Goal: Navigation & Orientation: Understand site structure

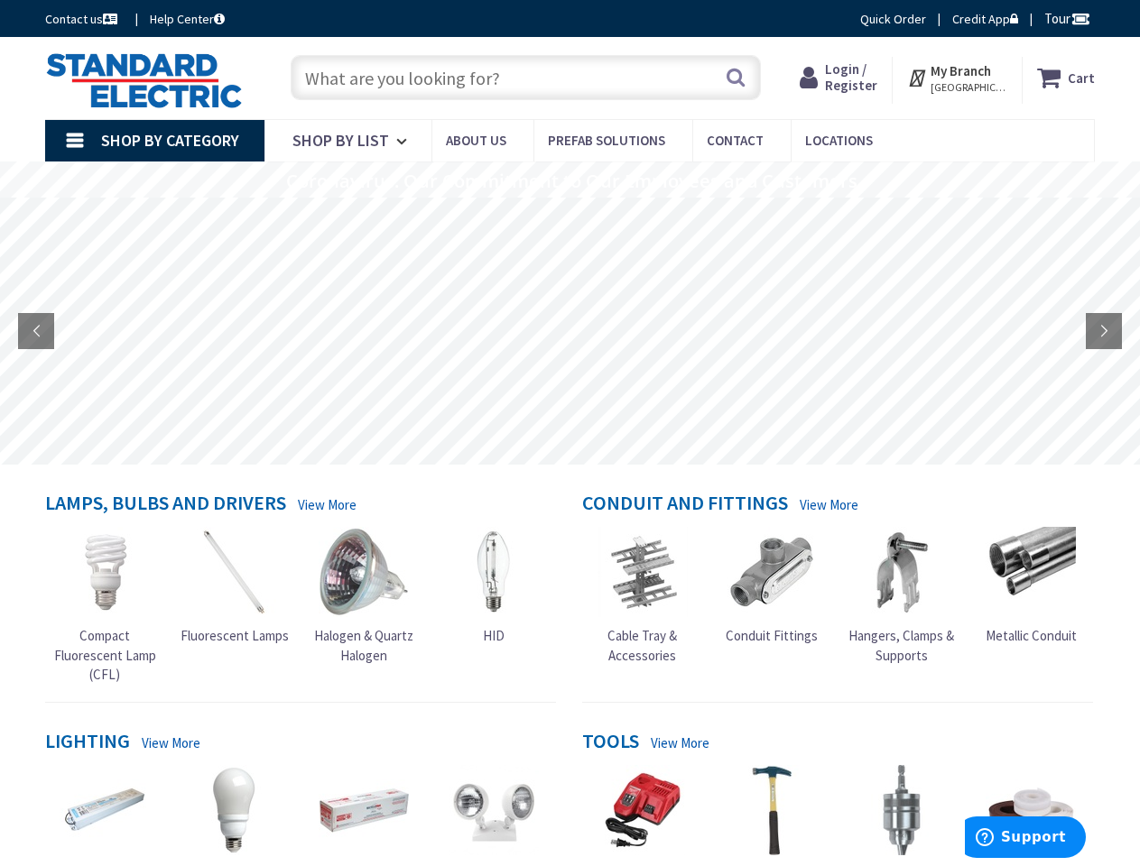
click at [569, 433] on rs-layer at bounding box center [570, 331] width 1140 height 267
click at [1064, 18] on span "Tour" at bounding box center [1067, 18] width 46 height 17
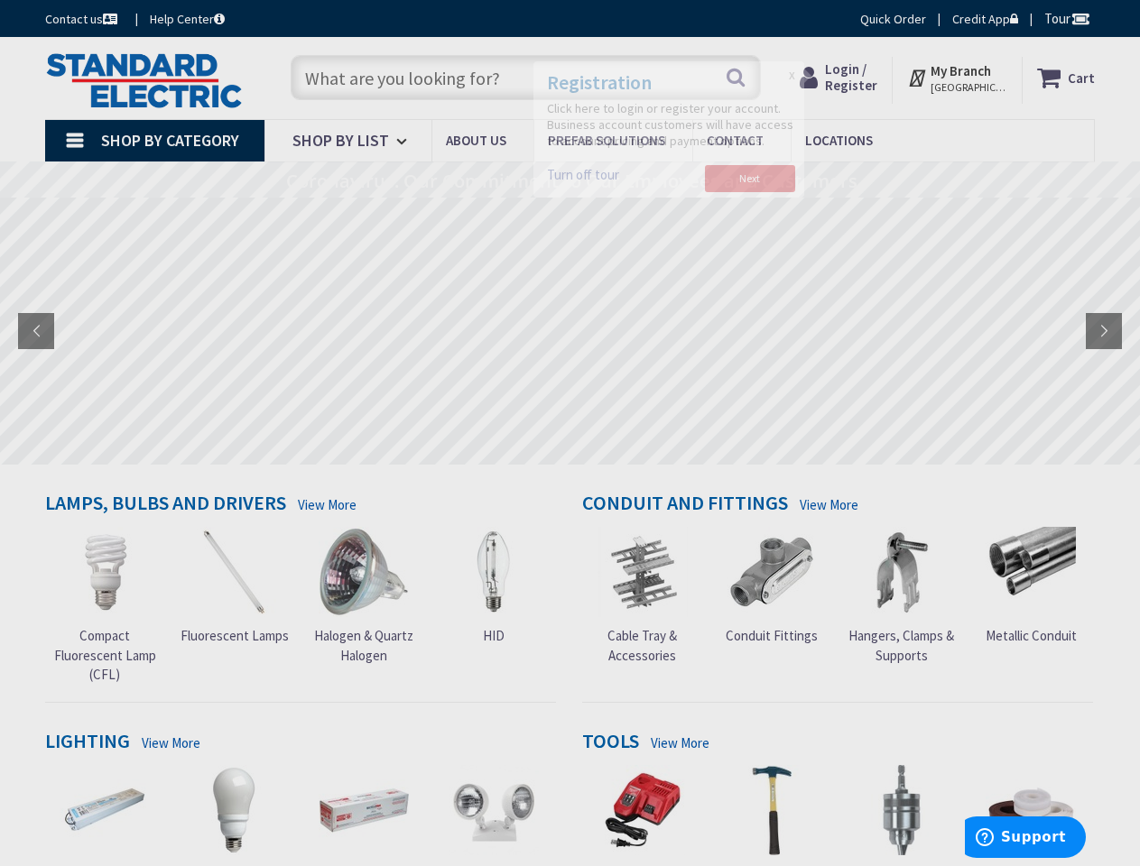
click at [1079, 18] on div at bounding box center [570, 433] width 1140 height 866
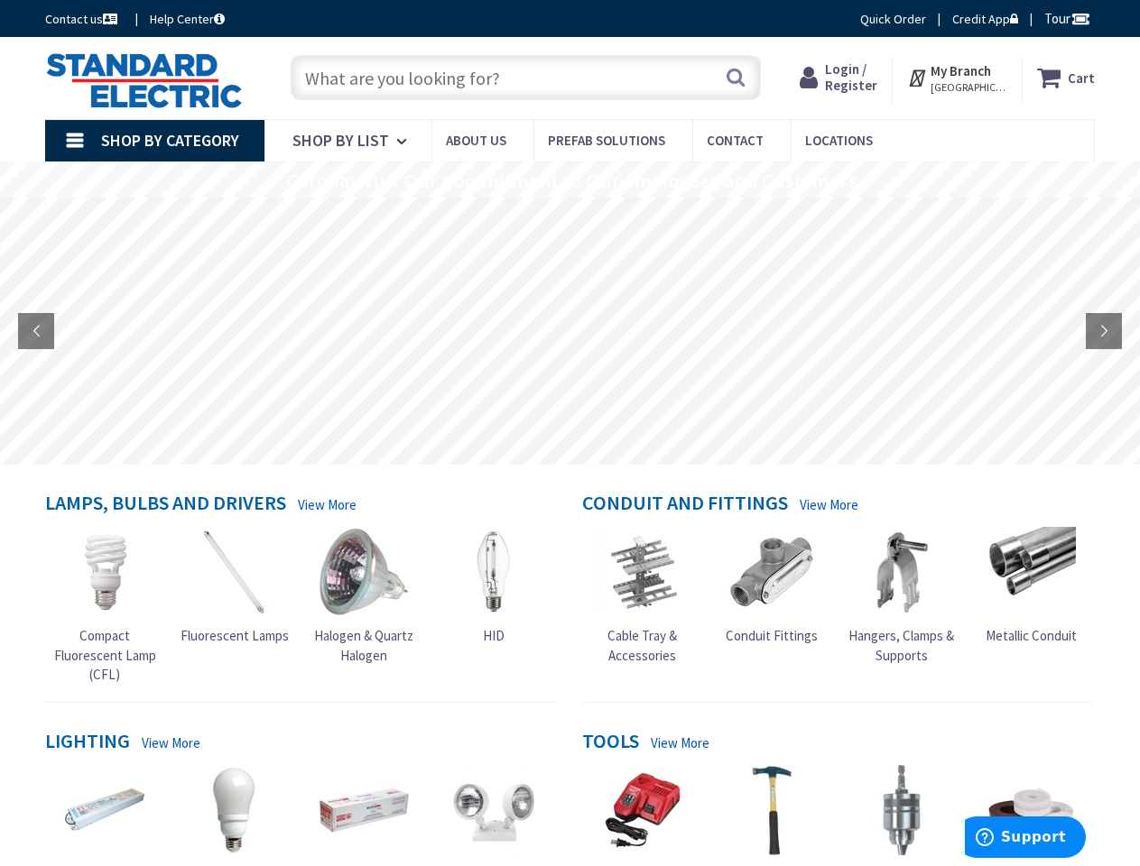
click at [957, 78] on strong "My Branch" at bounding box center [960, 70] width 60 height 17
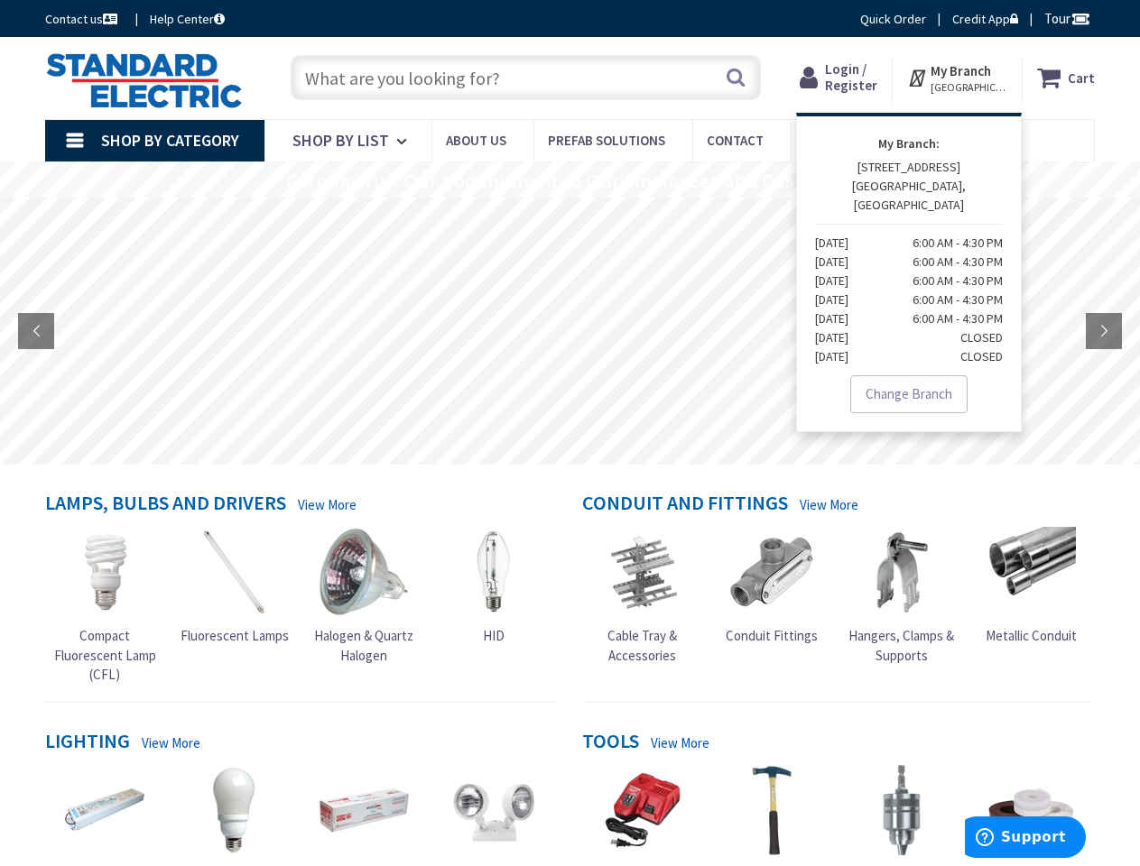
click at [154, 141] on span "Shop By Category" at bounding box center [170, 140] width 138 height 21
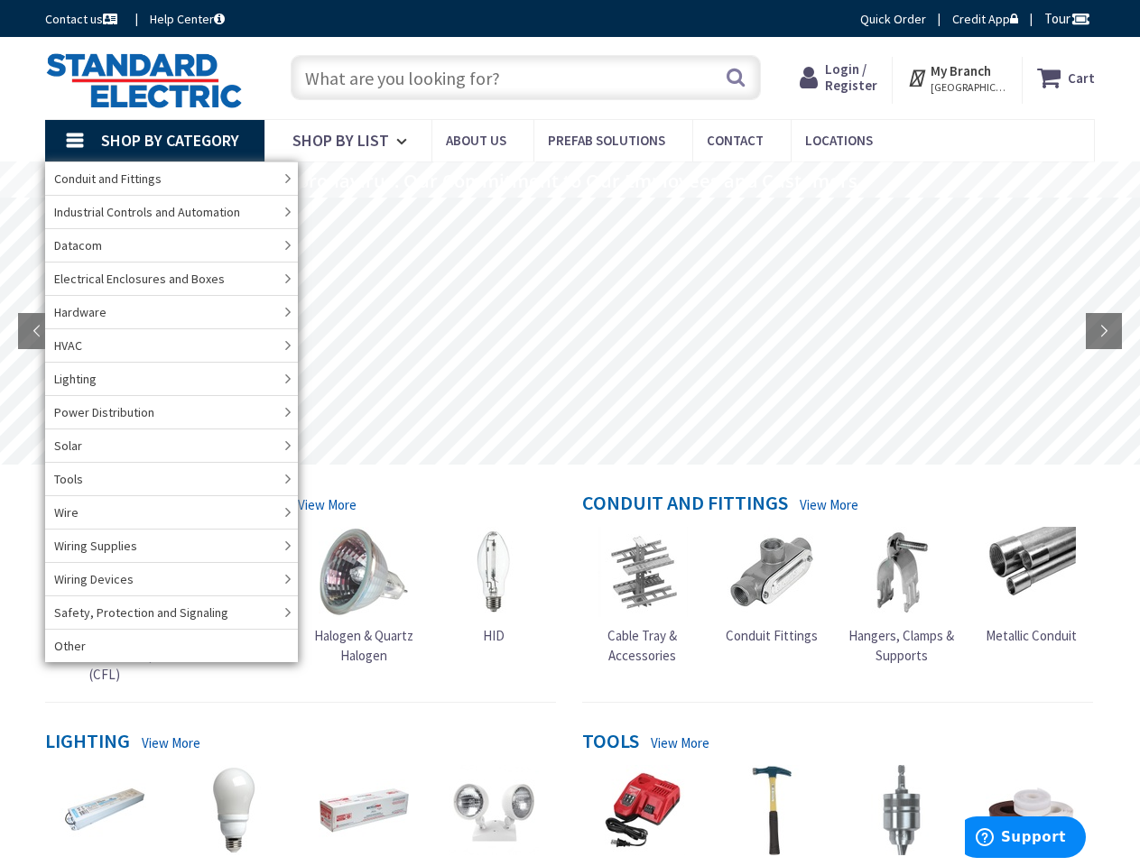
click at [569, 180] on rs-layer "Coronavirus: Our Commitment to Our Employees and Customers" at bounding box center [571, 181] width 571 height 20
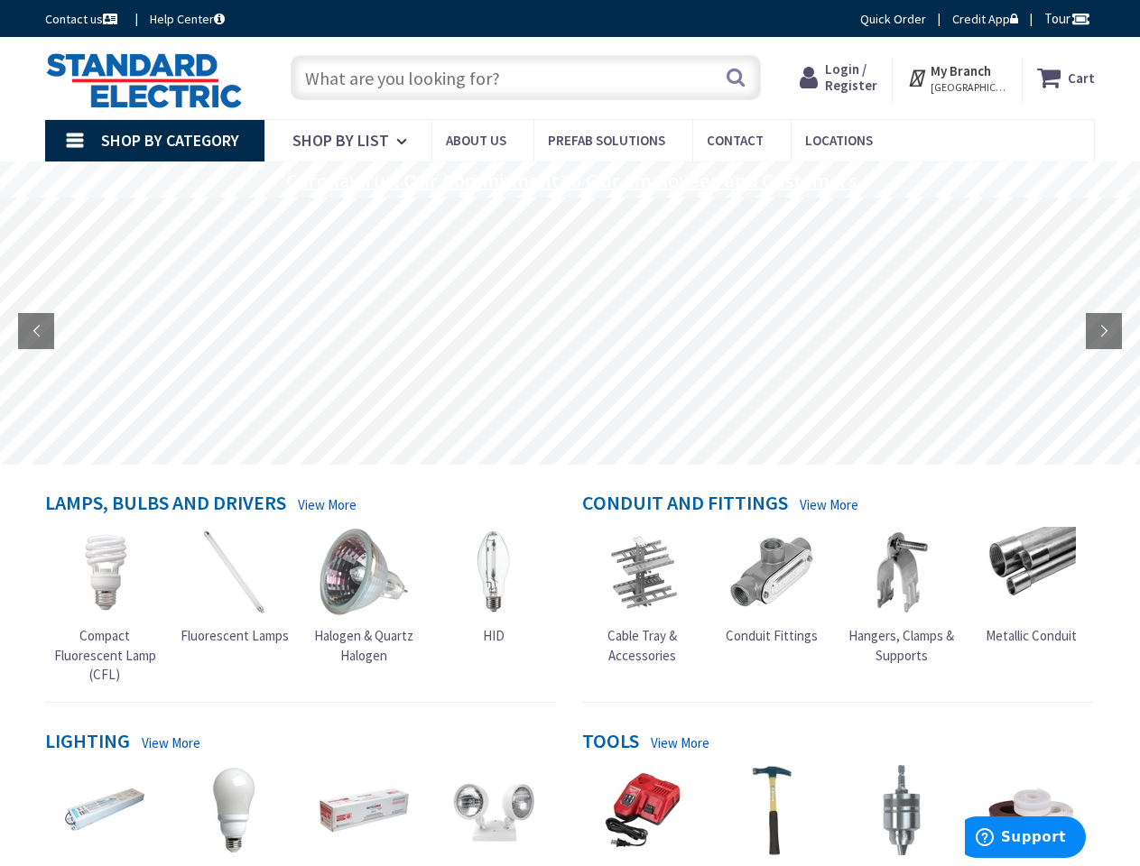
click at [568, 181] on rs-layer "Coronavirus: Our Commitment to Our Employees and Customers" at bounding box center [571, 181] width 571 height 20
click at [569, 331] on rs-layer at bounding box center [570, 331] width 1140 height 267
click at [36, 331] on rs-arrow at bounding box center [36, 331] width 36 height 36
click at [1104, 331] on rs-arrow at bounding box center [1104, 331] width 36 height 36
